Goal: Book appointment/travel/reservation

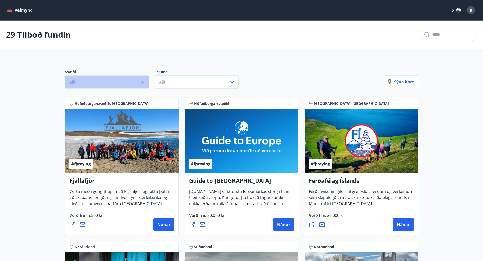
click at [141, 82] on icon "button" at bounding box center [143, 82] width 4 height 2
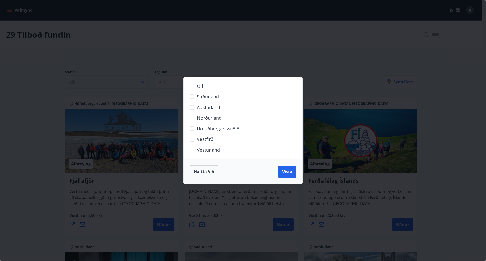
click at [213, 58] on div "Öll Suðurland [GEOGRAPHIC_DATA] Norðurland Höfuðborgarsvæðið [GEOGRAPHIC_DATA] …" at bounding box center [243, 130] width 486 height 261
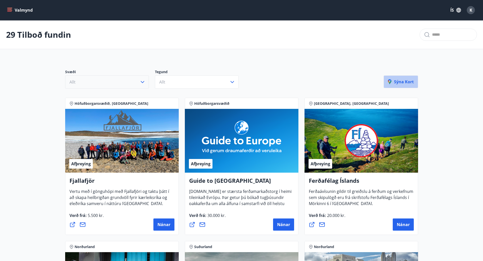
click at [404, 82] on p "Sýna kort" at bounding box center [401, 82] width 26 height 6
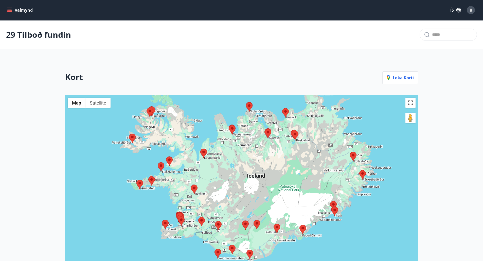
drag, startPoint x: 160, startPoint y: 193, endPoint x: 166, endPoint y: 157, distance: 36.7
click at [166, 156] on div at bounding box center [241, 213] width 353 height 237
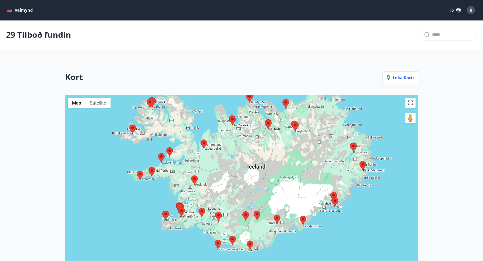
click at [191, 176] on area at bounding box center [191, 176] width 0 height 0
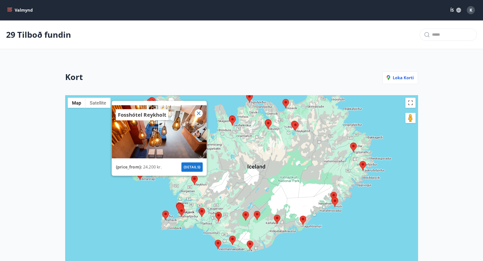
click at [163, 195] on div "Fosshótel Reykholt {price_from} : 24.200 kr. {details}" at bounding box center [241, 213] width 353 height 237
click at [201, 112] on icon at bounding box center [198, 113] width 6 height 6
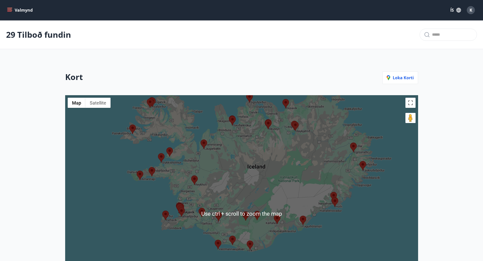
click at [200, 140] on area at bounding box center [200, 140] width 0 height 0
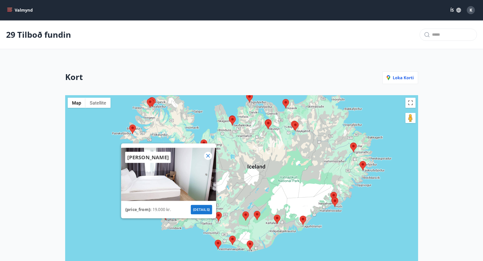
click at [203, 210] on button "{details}" at bounding box center [201, 209] width 21 height 9
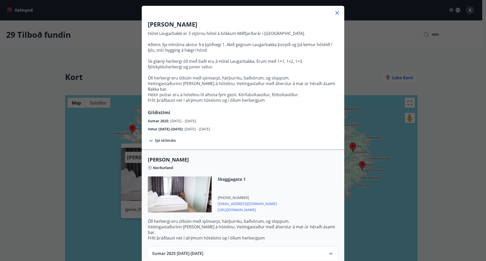
scroll to position [45, 0]
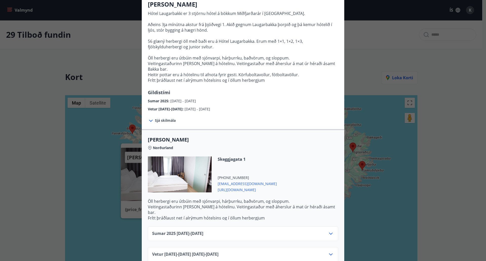
click at [232, 231] on div "Sumar [PHONE_NUMBER][DATE] - [DATE]" at bounding box center [243, 236] width 182 height 10
click at [331, 231] on icon at bounding box center [331, 234] width 6 height 6
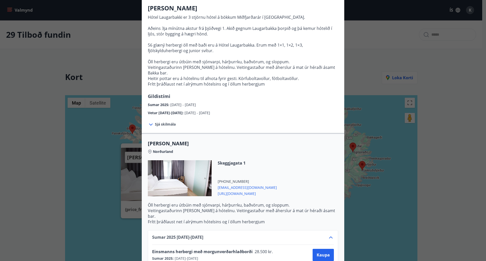
scroll to position [19, 0]
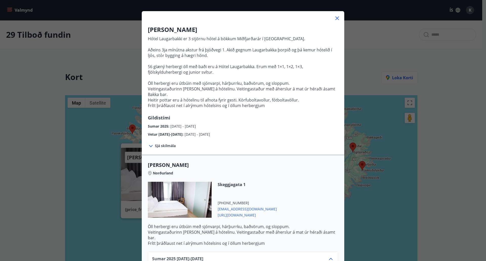
click at [337, 19] on icon at bounding box center [337, 18] width 6 height 6
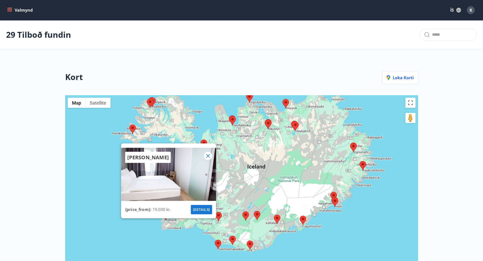
click at [210, 154] on icon at bounding box center [208, 156] width 6 height 6
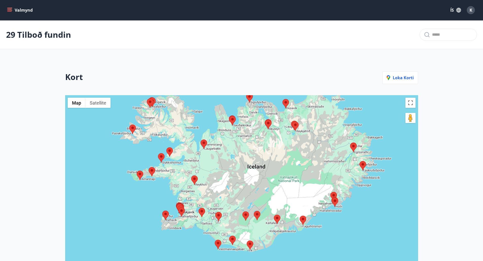
click at [191, 176] on area at bounding box center [191, 176] width 0 height 0
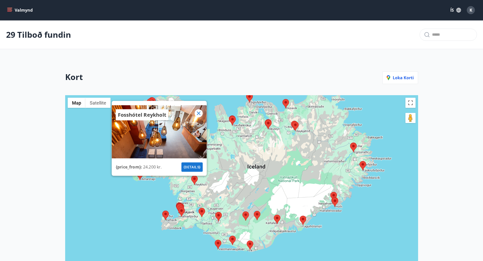
click at [192, 166] on button "{details}" at bounding box center [191, 166] width 21 height 9
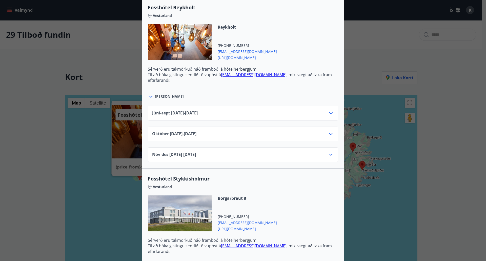
scroll to position [203, 0]
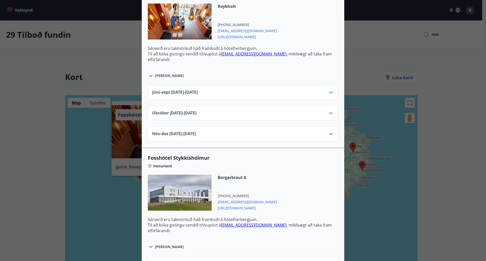
click at [215, 86] on div "Júní-[DATE]06.25 - [DATE]" at bounding box center [243, 92] width 191 height 15
click at [216, 90] on div "Júní-[DATE]06.25 - [DATE]" at bounding box center [243, 94] width 182 height 10
click at [329, 93] on icon at bounding box center [331, 92] width 6 height 6
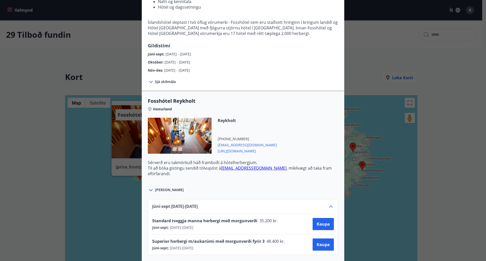
scroll to position [76, 0]
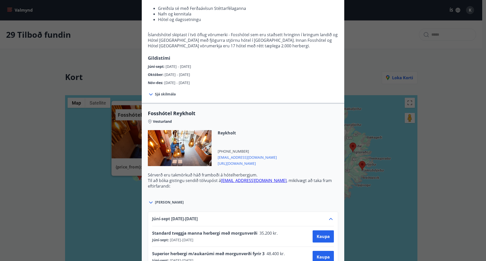
click at [253, 163] on span "[URL][DOMAIN_NAME]" at bounding box center [247, 163] width 59 height 6
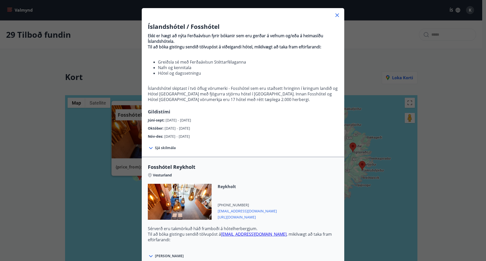
scroll to position [0, 0]
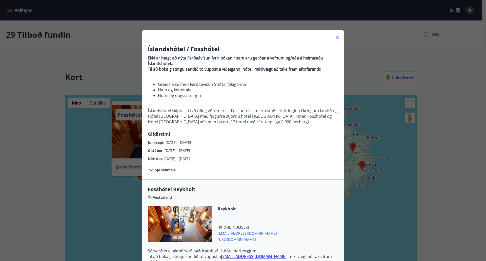
click at [336, 39] on icon at bounding box center [337, 37] width 6 height 6
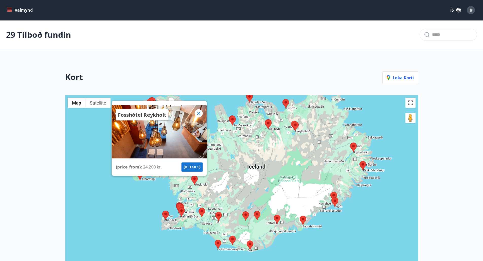
click at [200, 112] on icon at bounding box center [198, 113] width 6 height 6
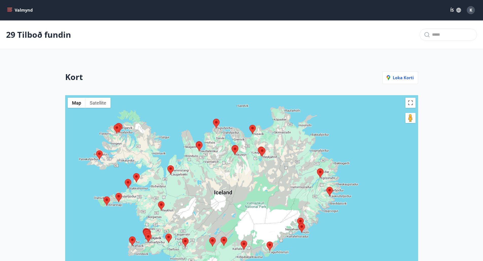
drag, startPoint x: 226, startPoint y: 157, endPoint x: 193, endPoint y: 183, distance: 42.7
click at [193, 183] on div at bounding box center [241, 213] width 353 height 237
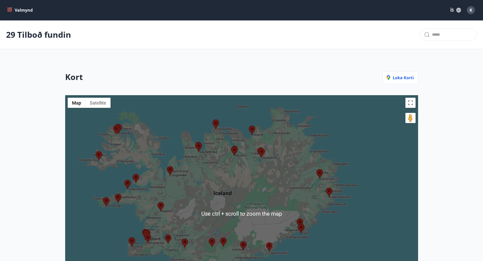
click at [195, 143] on area at bounding box center [195, 143] width 0 height 0
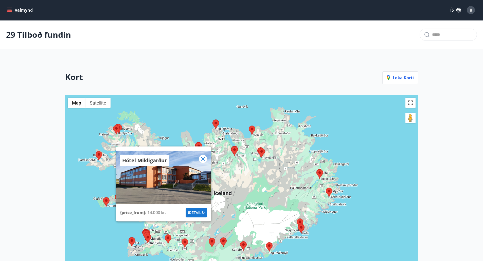
click at [203, 159] on icon at bounding box center [203, 159] width 6 height 6
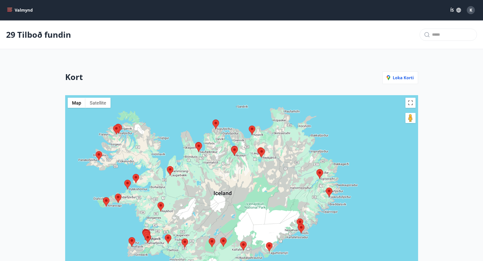
click at [195, 143] on area at bounding box center [195, 143] width 0 height 0
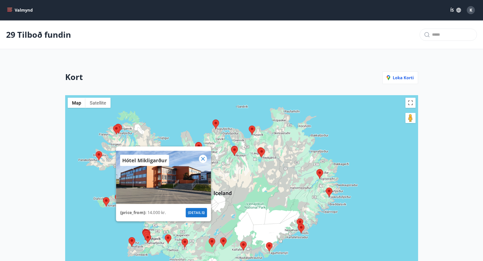
click at [198, 212] on button "{details}" at bounding box center [195, 212] width 21 height 9
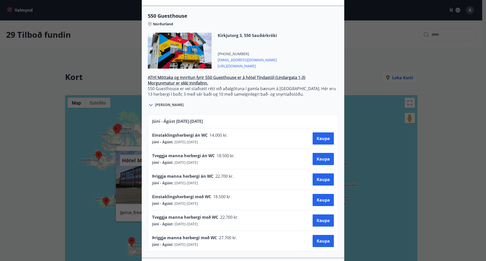
scroll to position [177, 0]
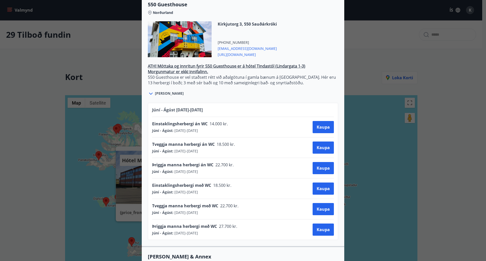
click at [156, 91] on span "[PERSON_NAME]" at bounding box center [169, 93] width 29 height 5
click at [150, 91] on icon at bounding box center [151, 94] width 6 height 6
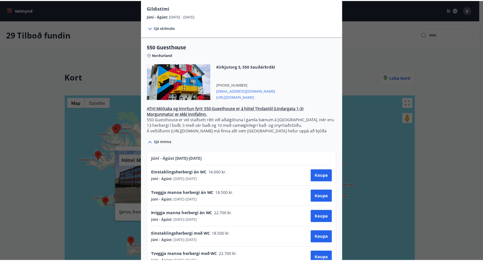
scroll to position [127, 0]
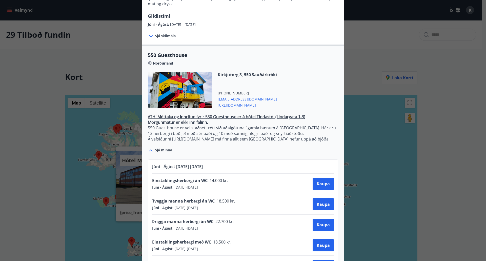
click at [241, 102] on span "[URL][DOMAIN_NAME]" at bounding box center [247, 105] width 59 height 6
click at [360, 18] on div "Arctic Hotels Sendu skilaboð til að panta herbergi [EMAIL_ADDRESS][DOMAIN_NAME]…" at bounding box center [243, 3] width 486 height 261
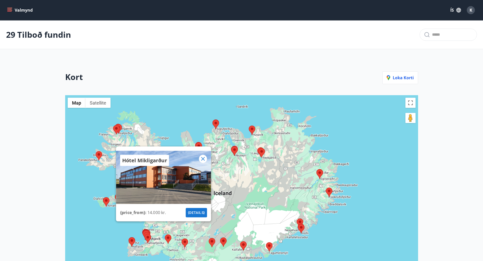
click at [203, 160] on icon at bounding box center [203, 159] width 6 height 6
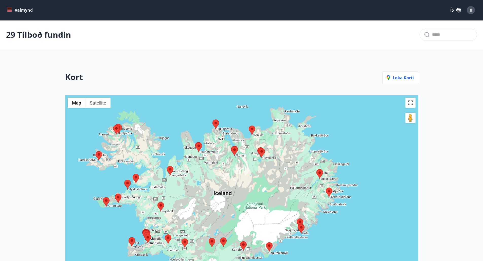
click at [132, 174] on area at bounding box center [132, 174] width 0 height 0
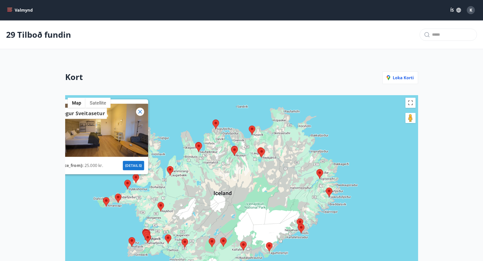
drag, startPoint x: 210, startPoint y: 82, endPoint x: 266, endPoint y: 84, distance: 56.8
click at [266, 84] on div "Kort Loka korti" at bounding box center [241, 83] width 353 height 24
drag, startPoint x: 128, startPoint y: 149, endPoint x: 175, endPoint y: 153, distance: 47.1
click at [174, 156] on div "Vogur Sveitasetur {price_from} : 25.000 kr. {details}" at bounding box center [241, 213] width 353 height 237
click at [145, 114] on div "Vogur Sveitasetur" at bounding box center [100, 113] width 95 height 19
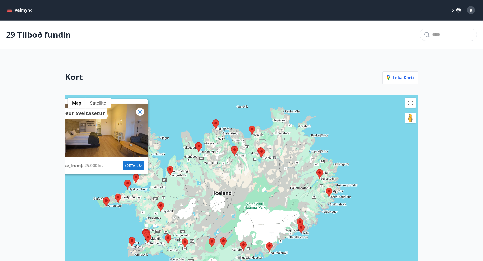
click at [139, 112] on icon at bounding box center [140, 112] width 4 height 4
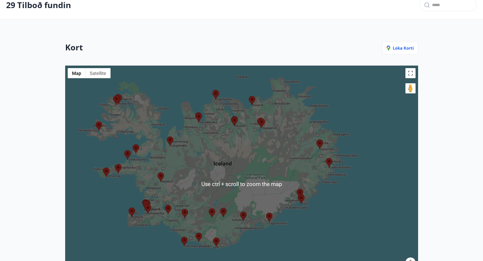
scroll to position [51, 0]
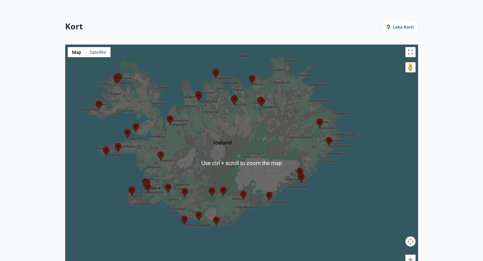
click at [179, 153] on div "To navigate, press the arrow keys." at bounding box center [241, 163] width 353 height 237
click at [179, 153] on div at bounding box center [241, 163] width 353 height 237
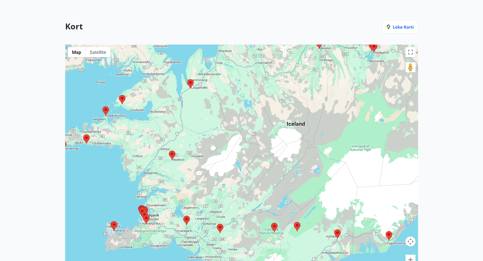
drag, startPoint x: 148, startPoint y: 181, endPoint x: 201, endPoint y: 164, distance: 55.4
click at [201, 164] on div at bounding box center [241, 163] width 353 height 237
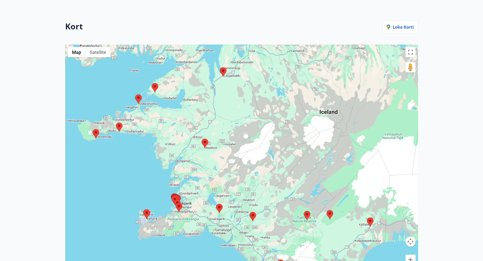
click at [193, 167] on div at bounding box center [241, 163] width 353 height 237
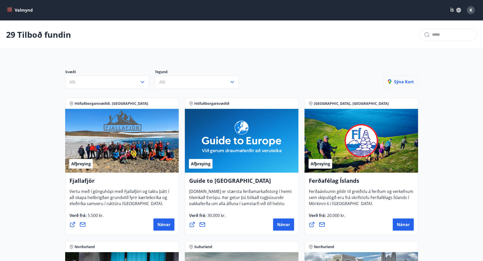
click at [404, 81] on p "Sýna kort" at bounding box center [401, 82] width 26 height 6
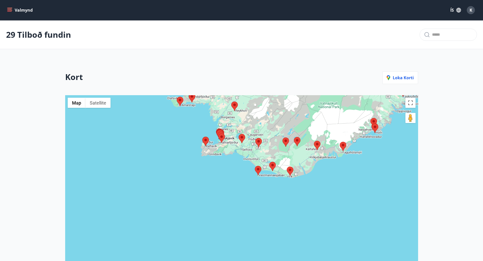
drag, startPoint x: 295, startPoint y: 225, endPoint x: 342, endPoint y: 113, distance: 121.0
click at [342, 113] on div at bounding box center [241, 213] width 353 height 237
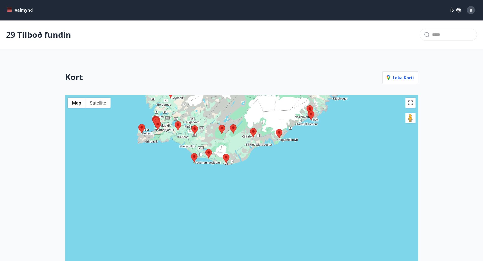
drag, startPoint x: 348, startPoint y: 178, endPoint x: 274, endPoint y: 168, distance: 74.7
click at [283, 167] on div at bounding box center [241, 213] width 353 height 237
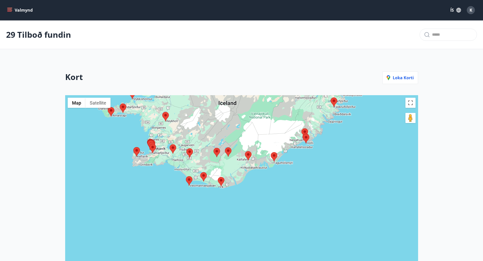
click at [218, 177] on area at bounding box center [218, 177] width 0 height 0
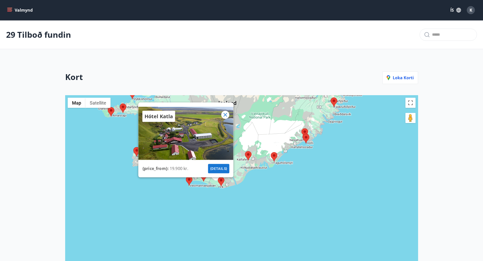
click at [245, 151] on area at bounding box center [245, 151] width 0 height 0
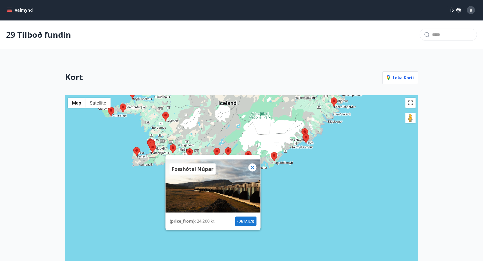
click at [271, 152] on area at bounding box center [271, 152] width 0 height 0
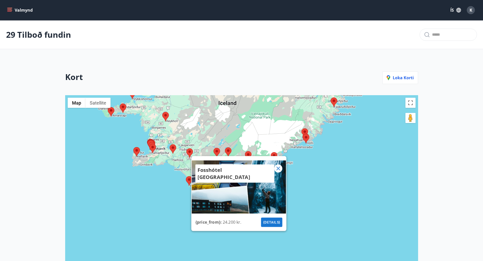
click at [277, 168] on icon at bounding box center [278, 168] width 6 height 6
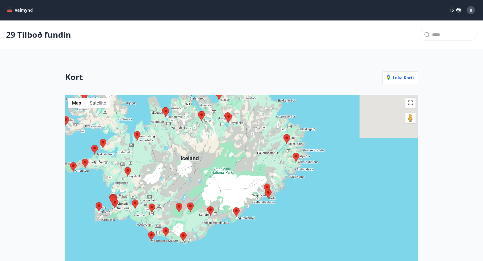
drag, startPoint x: 315, startPoint y: 169, endPoint x: 275, endPoint y: 225, distance: 68.8
click at [275, 225] on div at bounding box center [241, 213] width 353 height 237
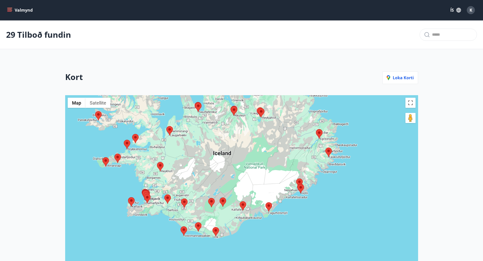
drag, startPoint x: 176, startPoint y: 133, endPoint x: 238, endPoint y: 108, distance: 66.9
click at [239, 108] on div at bounding box center [241, 213] width 353 height 237
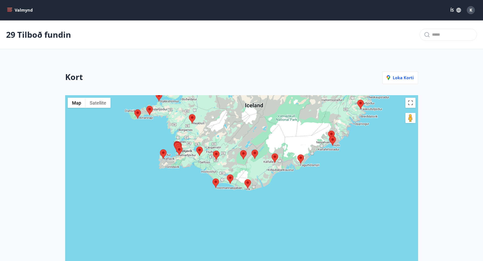
drag, startPoint x: 235, startPoint y: 200, endPoint x: 248, endPoint y: 226, distance: 28.8
click at [248, 226] on div at bounding box center [241, 213] width 353 height 237
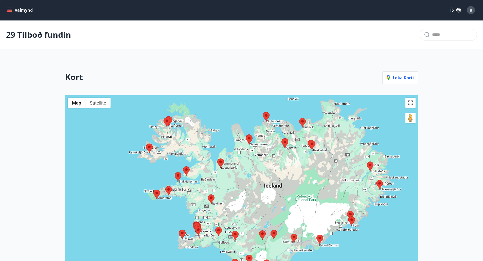
drag, startPoint x: 434, startPoint y: 167, endPoint x: 444, endPoint y: 99, distance: 68.6
click at [444, 99] on main "29 Tilboð fundin Kort Loka korti ← Move left → Move right ↑ Move up ↓ Move down…" at bounding box center [241, 171] width 483 height 300
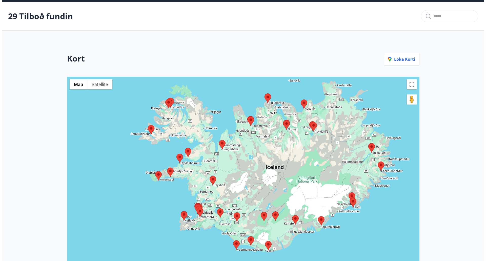
scroll to position [101, 0]
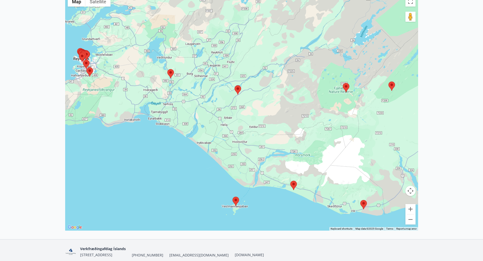
click at [290, 181] on area at bounding box center [290, 181] width 0 height 0
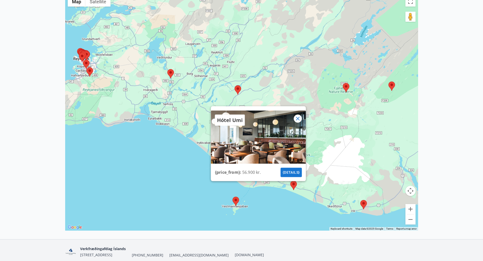
click at [360, 200] on area at bounding box center [360, 200] width 0 height 0
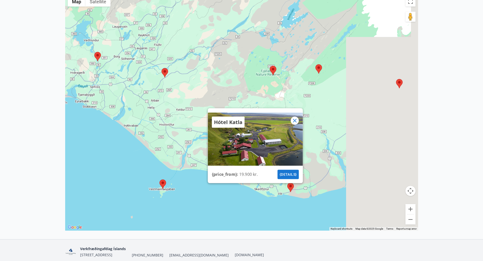
drag, startPoint x: 314, startPoint y: 210, endPoint x: 227, endPoint y: 180, distance: 91.8
click at [227, 180] on div "Hótel Katla {price_from} : 19.900 kr. {details}" at bounding box center [241, 112] width 353 height 237
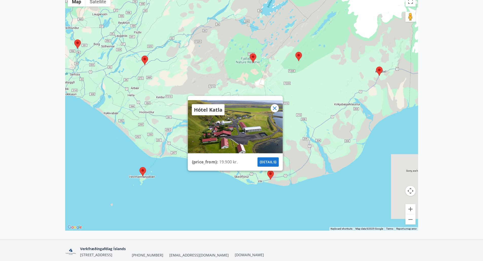
click at [268, 162] on button "{details}" at bounding box center [267, 161] width 21 height 9
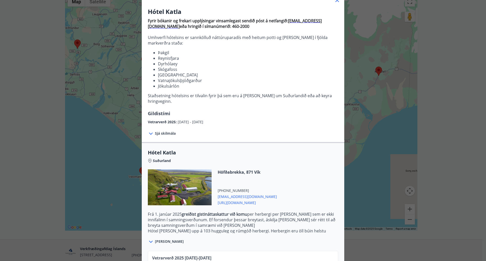
scroll to position [87, 0]
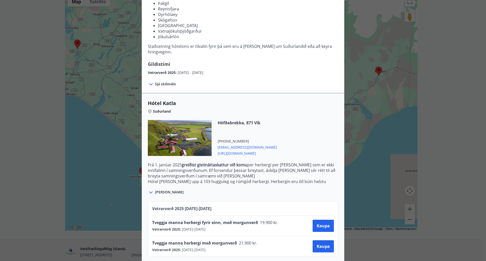
click at [359, 55] on div "Hótel Katla Fyrir bókanir og frekari upplýsingar vinsamlegast sendið póst á net…" at bounding box center [243, 43] width 486 height 261
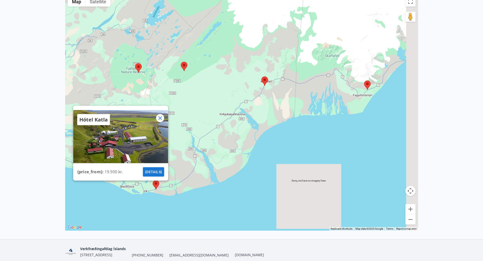
drag, startPoint x: 255, startPoint y: 133, endPoint x: 233, endPoint y: 138, distance: 22.8
click at [233, 138] on div "Hótel Katla {price_from} : 19.900 kr. {details}" at bounding box center [241, 112] width 353 height 237
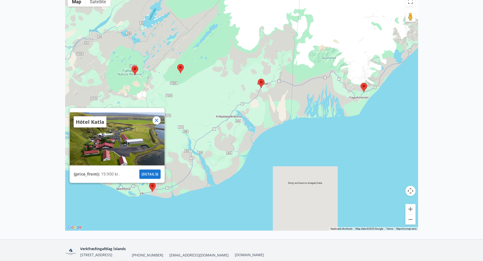
click at [258, 79] on area at bounding box center [258, 79] width 0 height 0
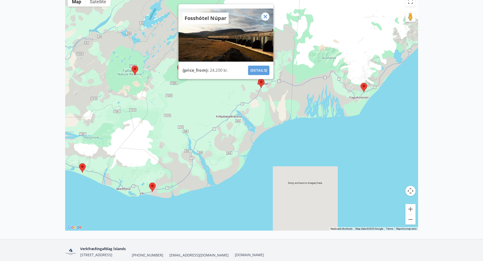
click at [263, 70] on button "{details}" at bounding box center [258, 70] width 21 height 9
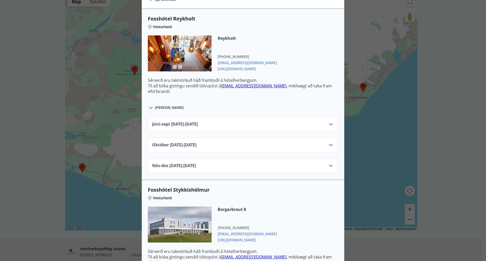
scroll to position [177, 0]
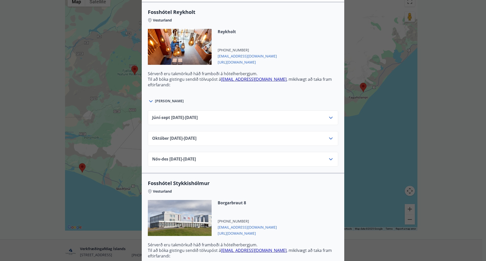
click at [262, 116] on div "Júní-[DATE]06.25 - [DATE]" at bounding box center [243, 120] width 182 height 10
click at [328, 119] on icon at bounding box center [331, 118] width 6 height 6
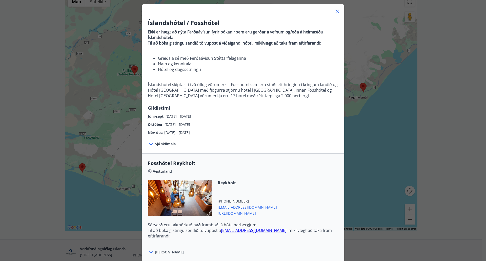
scroll to position [0, 0]
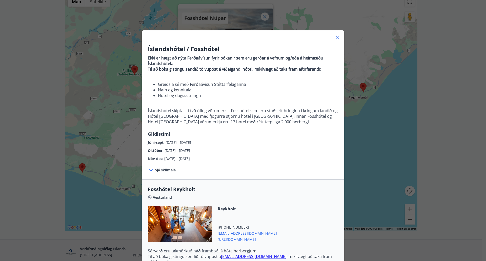
click at [334, 36] on icon at bounding box center [337, 37] width 6 height 6
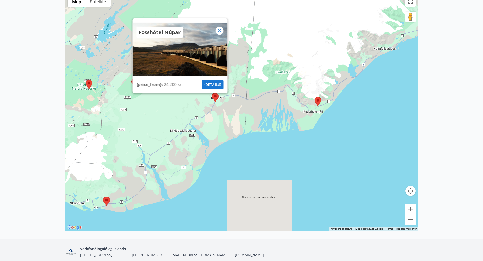
drag, startPoint x: 253, startPoint y: 118, endPoint x: 202, endPoint y: 136, distance: 53.8
click at [202, 136] on div "Fosshótel Núpar {price_from} : 24.200 kr. {details}" at bounding box center [241, 112] width 353 height 237
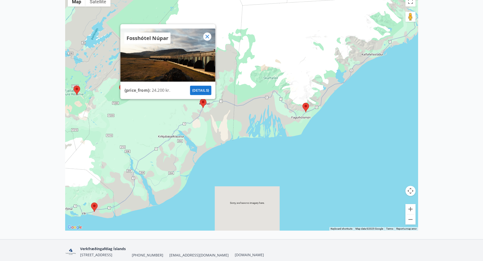
click at [244, 133] on div "Fosshótel Núpar {price_from} : 24.200 kr. {details}" at bounding box center [241, 112] width 353 height 237
click at [206, 36] on icon at bounding box center [207, 36] width 6 height 6
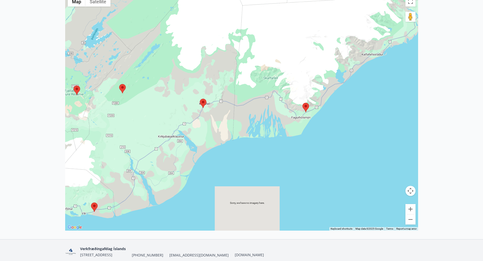
click at [302, 103] on area at bounding box center [302, 103] width 0 height 0
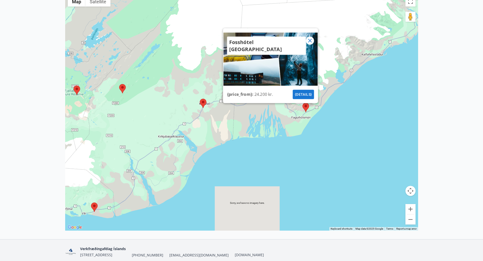
click at [306, 95] on button "{details}" at bounding box center [302, 94] width 21 height 9
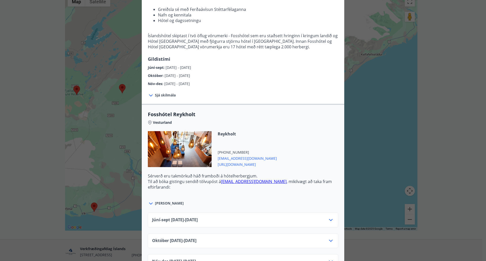
scroll to position [177, 0]
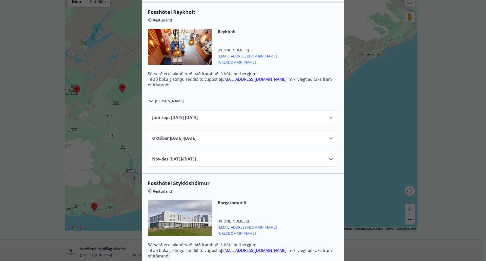
click at [257, 121] on div "Júní-[DATE]06.25 - [DATE]" at bounding box center [243, 120] width 182 height 10
click at [328, 116] on icon at bounding box center [331, 118] width 6 height 6
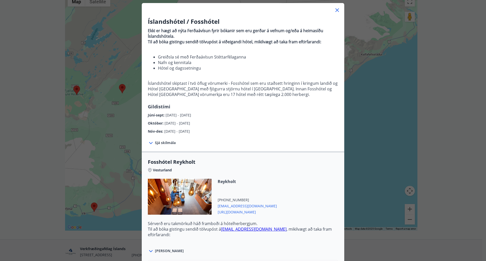
scroll to position [25, 0]
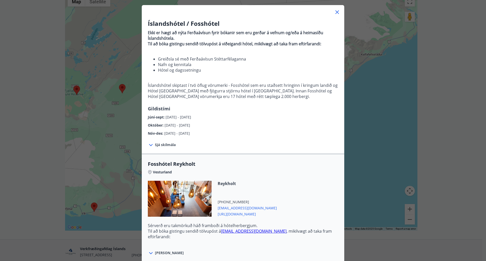
click at [339, 12] on div at bounding box center [243, 10] width 203 height 10
click at [335, 13] on icon at bounding box center [337, 12] width 6 height 6
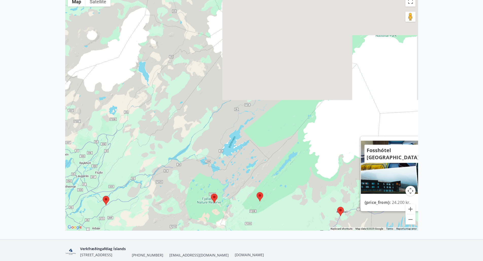
drag, startPoint x: 155, startPoint y: 81, endPoint x: 218, endPoint y: 145, distance: 90.1
click at [294, 192] on div "Fosshótel Glacier Lagoon {price_from} : 24.200 kr. {details}" at bounding box center [241, 112] width 353 height 237
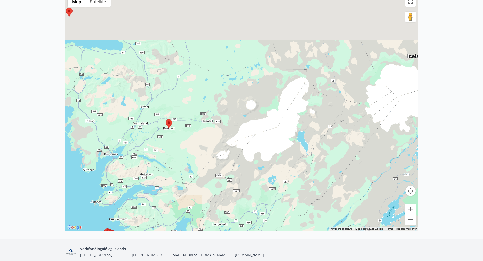
drag, startPoint x: 173, startPoint y: 125, endPoint x: 264, endPoint y: 162, distance: 97.8
click at [336, 198] on div "Fosshótel Glacier Lagoon {price_from} : 24.200 kr. {details}" at bounding box center [241, 112] width 353 height 237
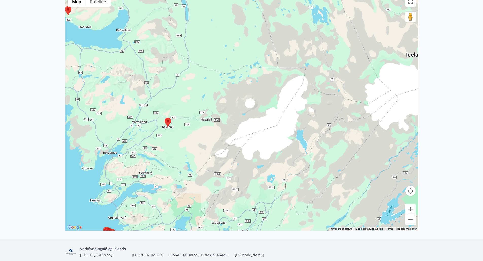
drag, startPoint x: 213, startPoint y: 126, endPoint x: 277, endPoint y: 155, distance: 70.2
click at [277, 155] on div "Fosshótel Glacier Lagoon {price_from} : 24.200 kr. {details}" at bounding box center [241, 112] width 353 height 237
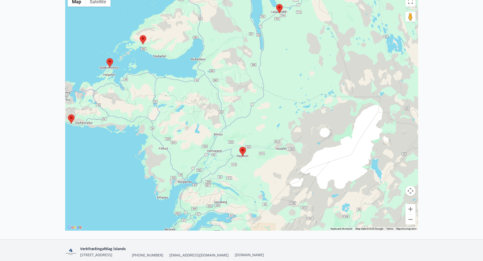
click at [239, 147] on area at bounding box center [239, 147] width 0 height 0
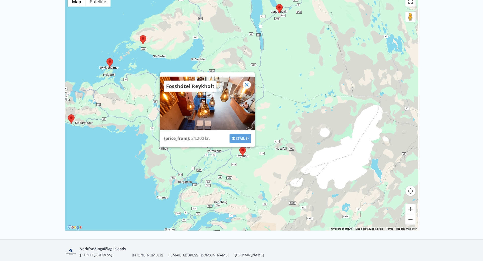
click at [242, 137] on button "{details}" at bounding box center [239, 138] width 21 height 9
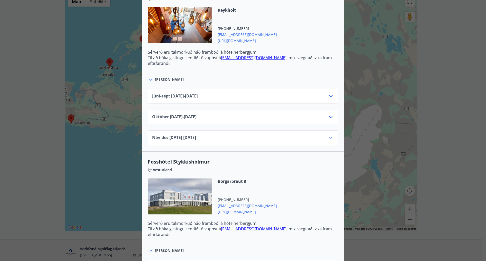
scroll to position [203, 0]
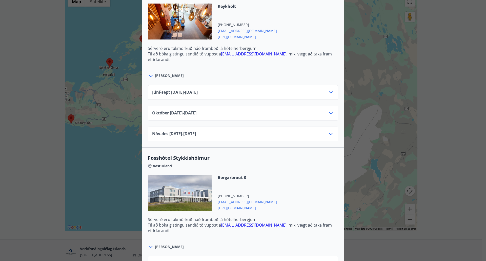
click at [329, 93] on icon at bounding box center [331, 92] width 6 height 6
